Goal: Transaction & Acquisition: Purchase product/service

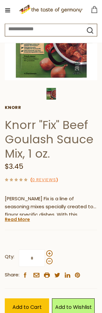
scroll to position [108, 0]
click at [11, 216] on link "Read More" at bounding box center [17, 219] width 25 height 6
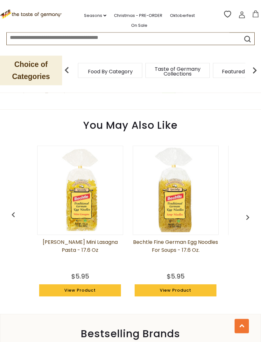
scroll to position [502, 0]
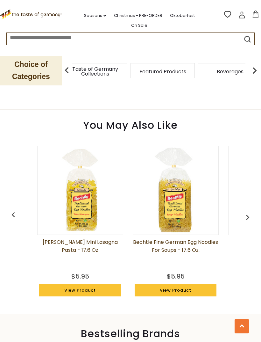
click at [50, 69] on span "Food By Category" at bounding box center [27, 71] width 45 height 5
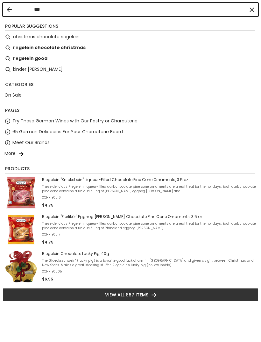
type input "**"
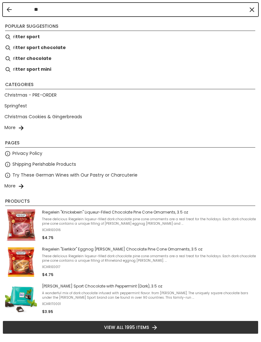
click at [24, 48] on b "tter sport chocolate" at bounding box center [41, 47] width 50 height 7
type input "**********"
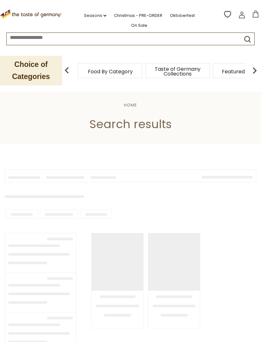
type input "**********"
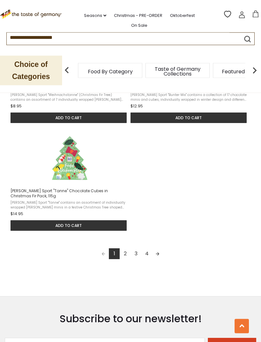
scroll to position [847, 0]
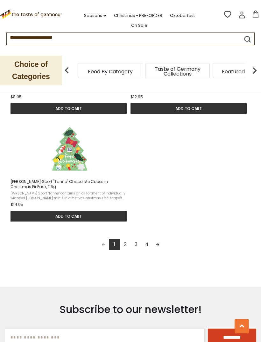
click at [157, 239] on link "Next page" at bounding box center [157, 244] width 11 height 11
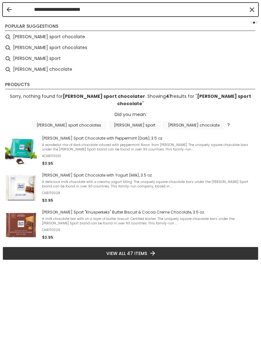
type input "**********"
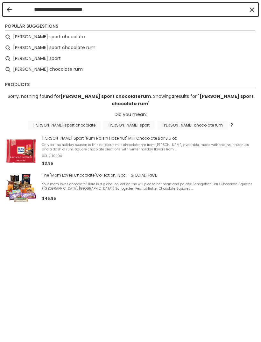
click at [25, 46] on li "[PERSON_NAME] sport chocolate rum" at bounding box center [131, 47] width 256 height 11
type input "**********"
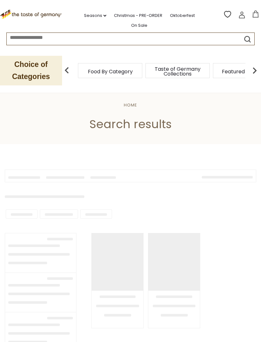
type input "**********"
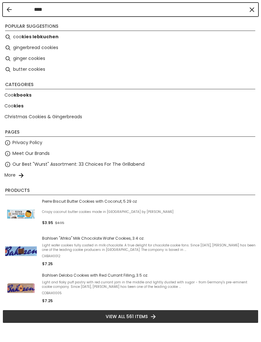
type input "*****"
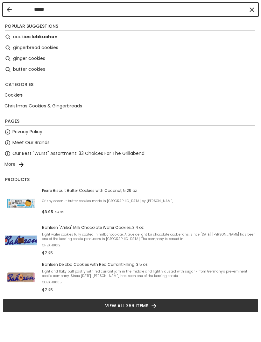
click at [20, 69] on li "butter cookies" at bounding box center [131, 69] width 256 height 11
type input "**********"
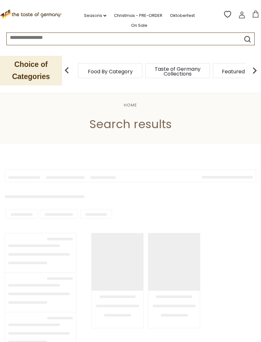
type input "**********"
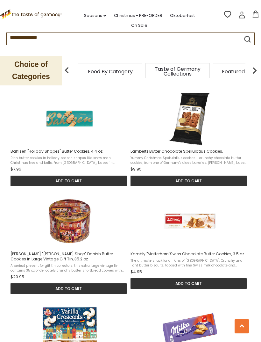
scroll to position [561, 0]
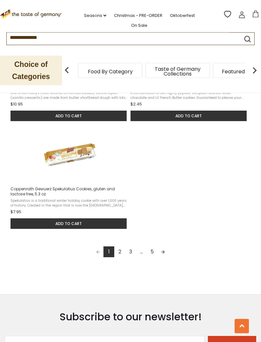
click at [164, 253] on link "Next page" at bounding box center [163, 252] width 11 height 11
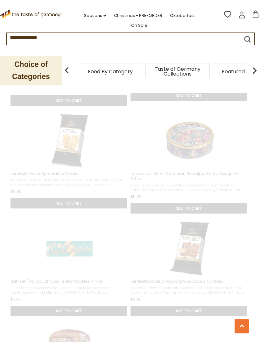
scroll to position [213, 0]
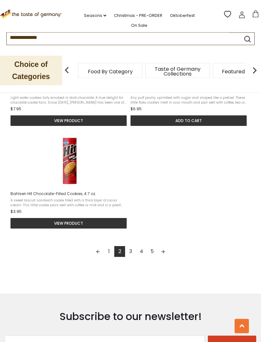
scroll to position [814, 0]
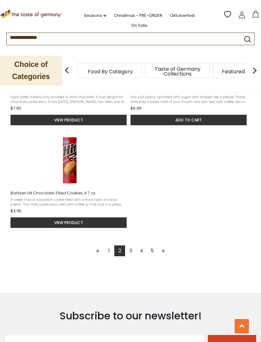
click at [162, 254] on link "Next page" at bounding box center [163, 250] width 11 height 11
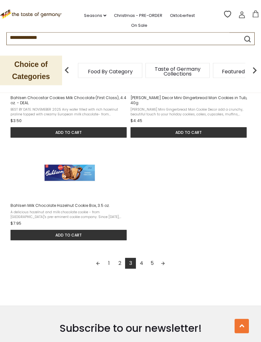
scroll to position [813, 0]
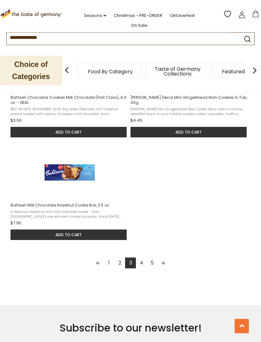
click at [164, 263] on link "Next page" at bounding box center [163, 263] width 11 height 11
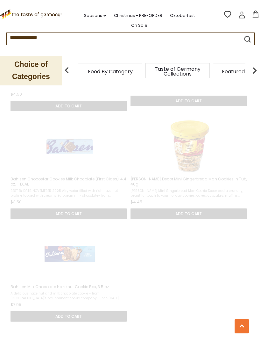
scroll to position [406, 0]
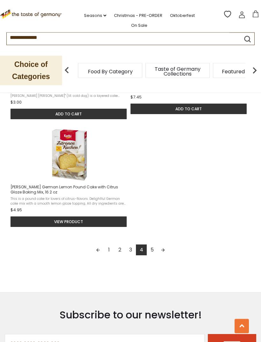
scroll to position [836, 0]
click at [162, 255] on link "Next page" at bounding box center [163, 249] width 11 height 11
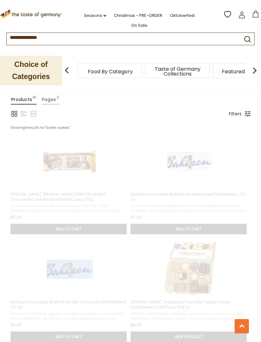
scroll to position [2, 0]
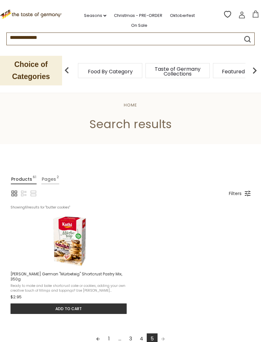
click at [222, 69] on span "Featured Products" at bounding box center [245, 71] width 47 height 5
click at [245, 36] on icon "submit" at bounding box center [248, 39] width 6 height 6
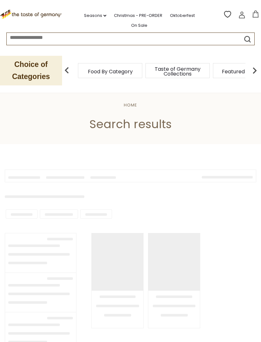
type input "**********"
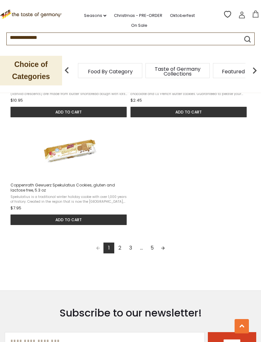
scroll to position [837, 0]
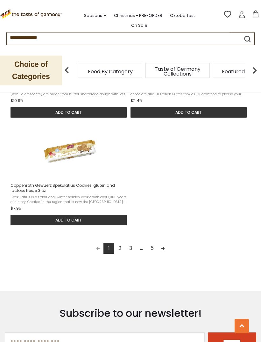
click at [168, 251] on link "Next page" at bounding box center [163, 248] width 11 height 11
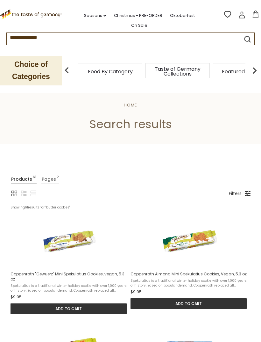
click at [170, 12] on link "Oktoberfest" at bounding box center [182, 15] width 25 height 7
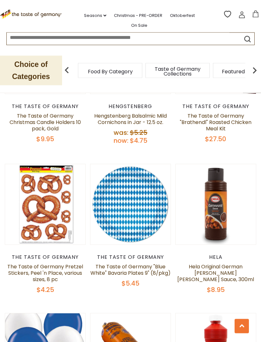
scroll to position [1425, 0]
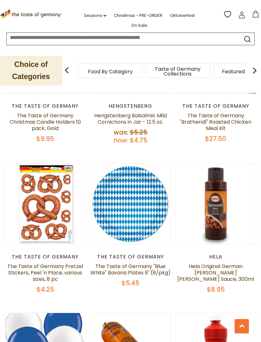
click at [8, 220] on img at bounding box center [45, 204] width 80 height 80
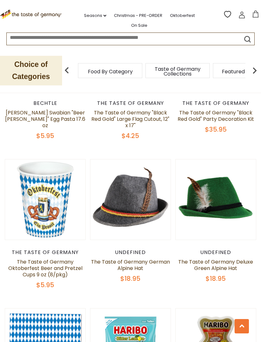
scroll to position [369, 0]
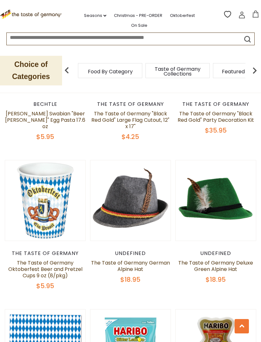
click at [127, 12] on link "Christmas - PRE-ORDER" at bounding box center [138, 15] width 48 height 7
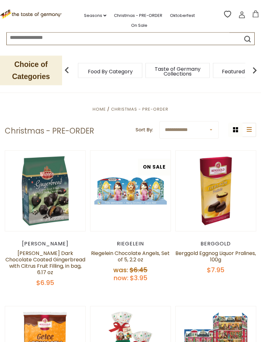
scroll to position [73, 0]
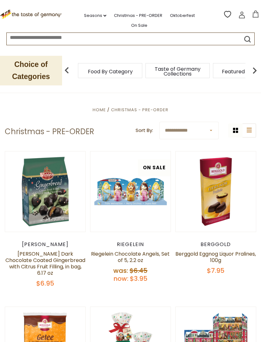
click at [12, 183] on link at bounding box center [45, 192] width 68 height 68
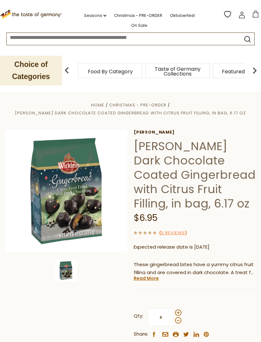
click at [14, 135] on img at bounding box center [66, 191] width 123 height 123
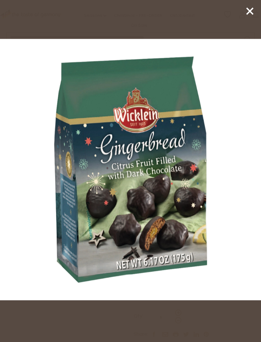
click at [37, 173] on img at bounding box center [130, 169] width 261 height 261
click at [22, 93] on img at bounding box center [130, 169] width 261 height 261
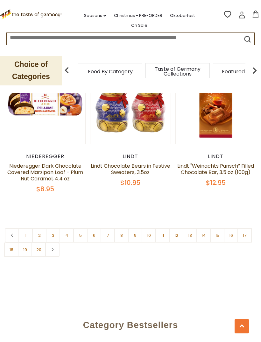
scroll to position [1823, 0]
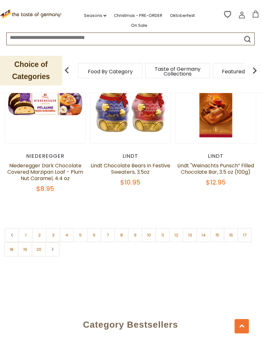
click at [54, 242] on link at bounding box center [52, 249] width 14 height 14
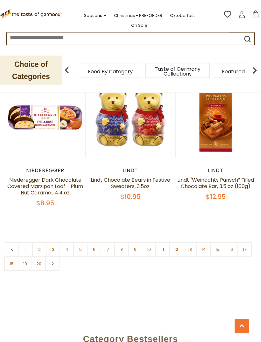
scroll to position [1812, 0]
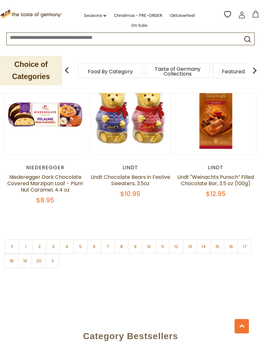
click at [55, 254] on link at bounding box center [52, 261] width 14 height 14
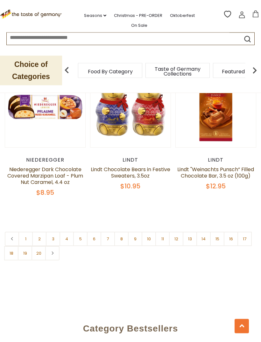
scroll to position [1819, 0]
click at [53, 232] on link "3" at bounding box center [53, 239] width 14 height 14
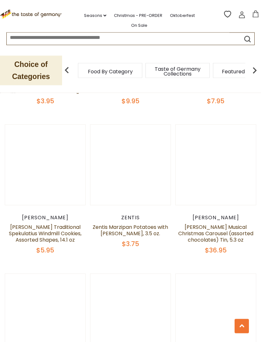
scroll to position [835, 0]
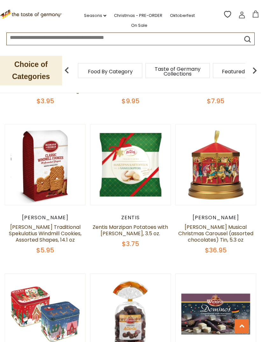
click at [41, 68] on button "Quick View" at bounding box center [45, 61] width 43 height 14
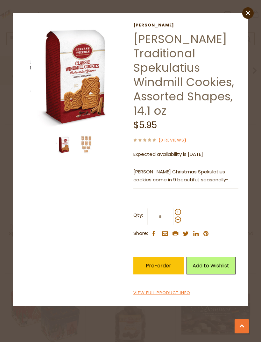
click at [246, 16] on link "close" at bounding box center [248, 12] width 11 height 11
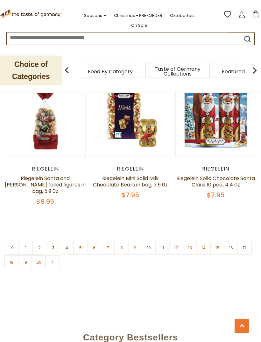
scroll to position [1787, 0]
click at [67, 241] on link "4" at bounding box center [67, 248] width 14 height 14
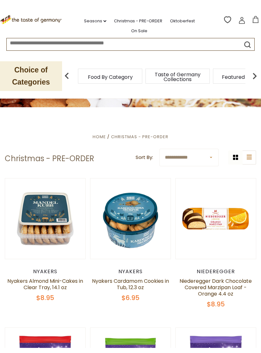
scroll to position [0, 0]
